Goal: Information Seeking & Learning: Learn about a topic

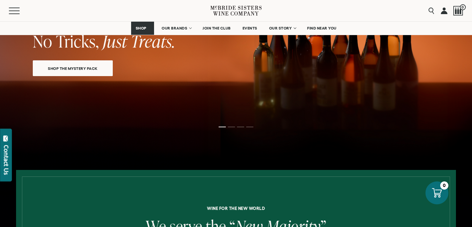
scroll to position [85, 0]
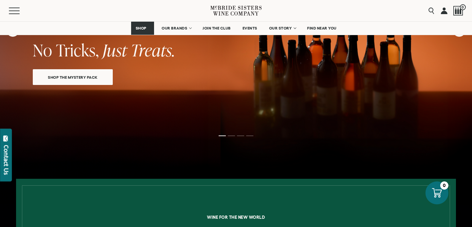
click at [232, 136] on ol at bounding box center [236, 135] width 262 height 3
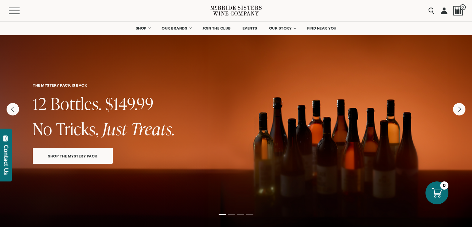
scroll to position [0, 0]
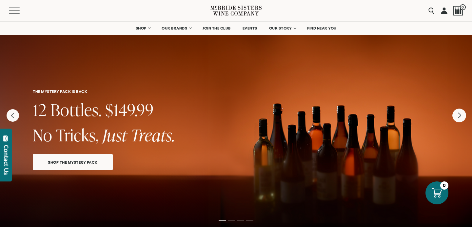
click at [460, 116] on icon "Next" at bounding box center [459, 115] width 14 height 14
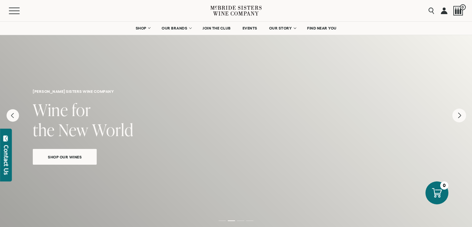
click at [460, 116] on icon "Next" at bounding box center [459, 115] width 14 height 14
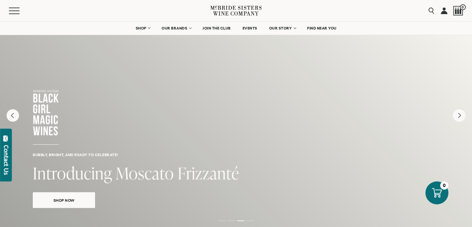
click at [81, 201] on span "Shop Now" at bounding box center [64, 200] width 44 height 8
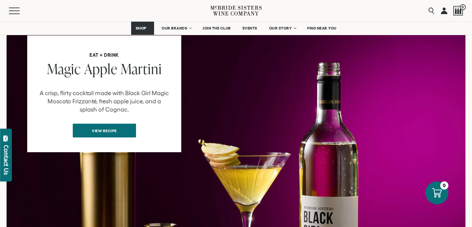
scroll to position [591, 0]
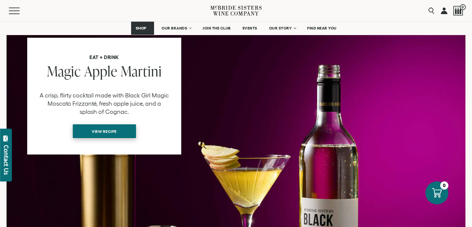
click at [121, 125] on span "View recipe" at bounding box center [104, 131] width 48 height 13
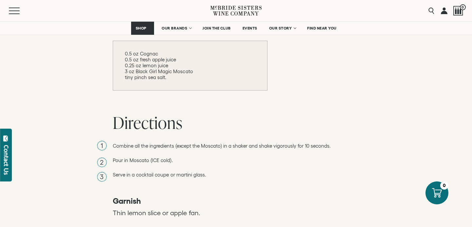
scroll to position [411, 0]
